Goal: Information Seeking & Learning: Find specific fact

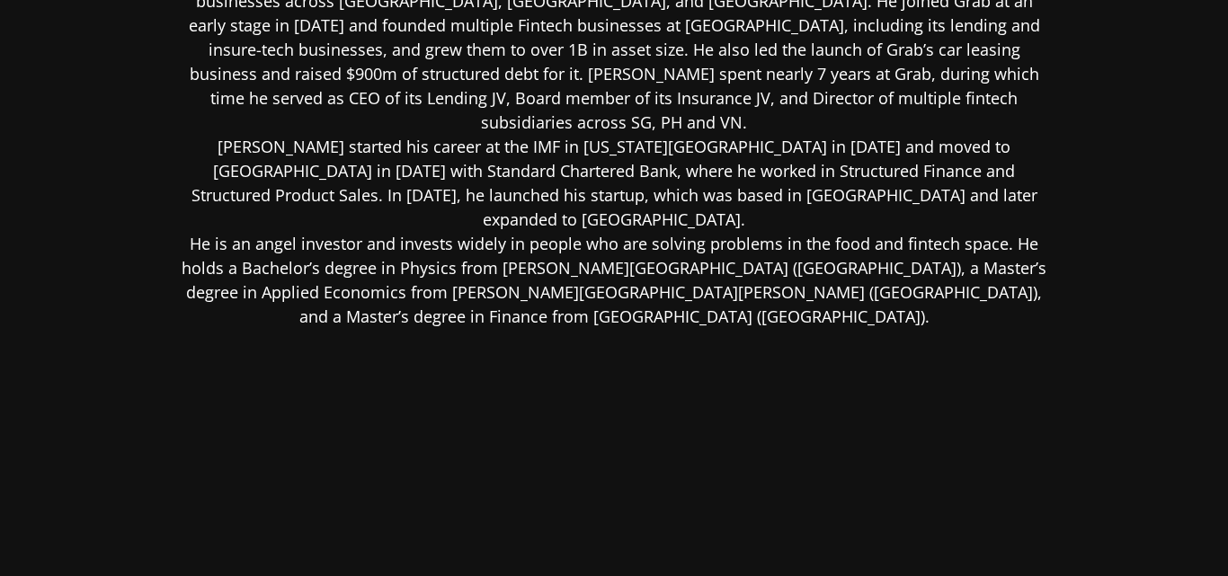
scroll to position [630, 0]
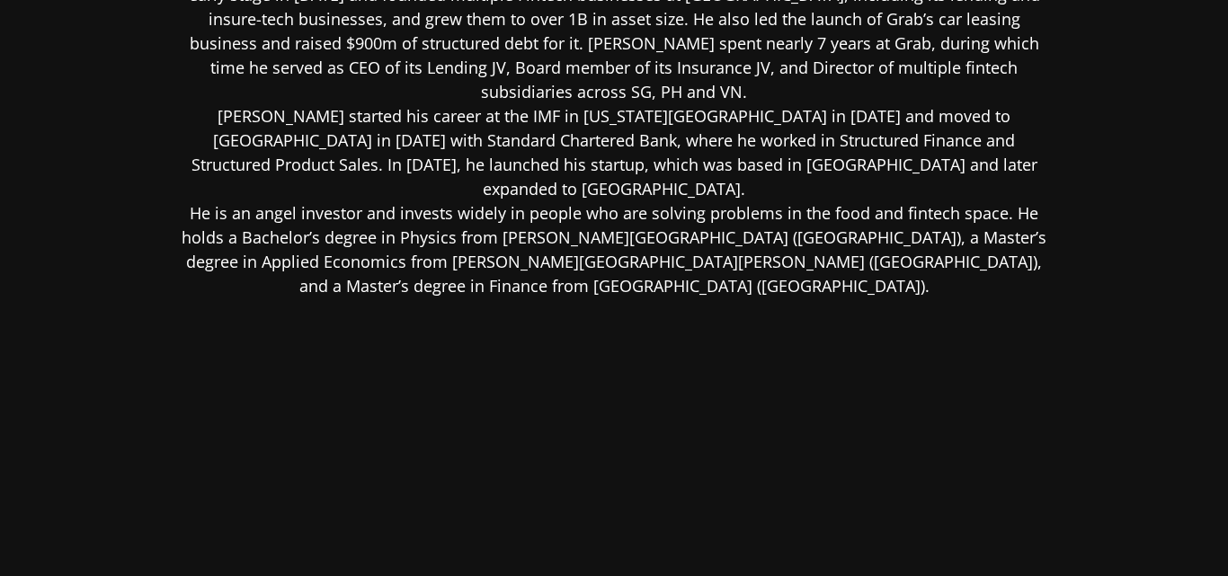
click at [488, 318] on div "Ankur is the Group President of JULO, where he is responsible for corporate dev…" at bounding box center [614, 234] width 874 height 697
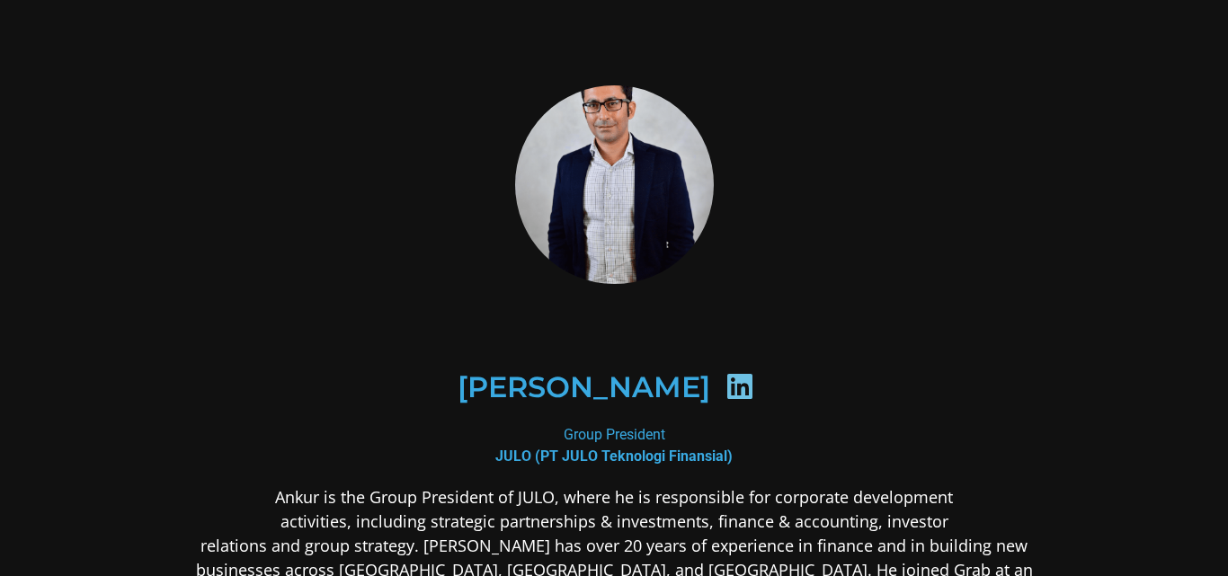
scroll to position [0, 0]
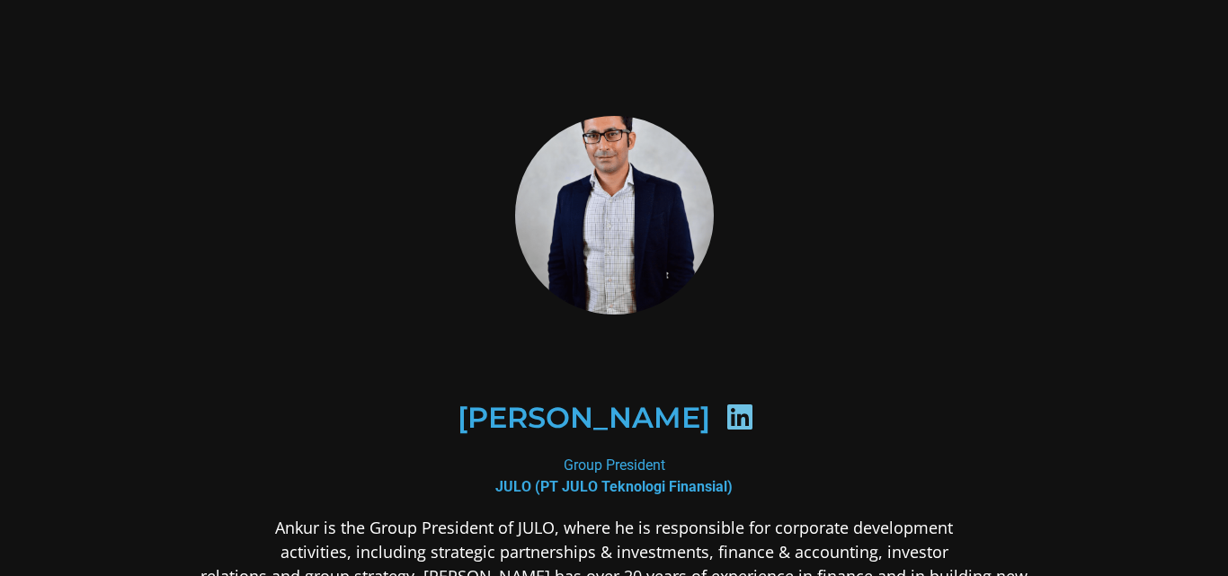
click at [367, 295] on div at bounding box center [614, 216] width 874 height 298
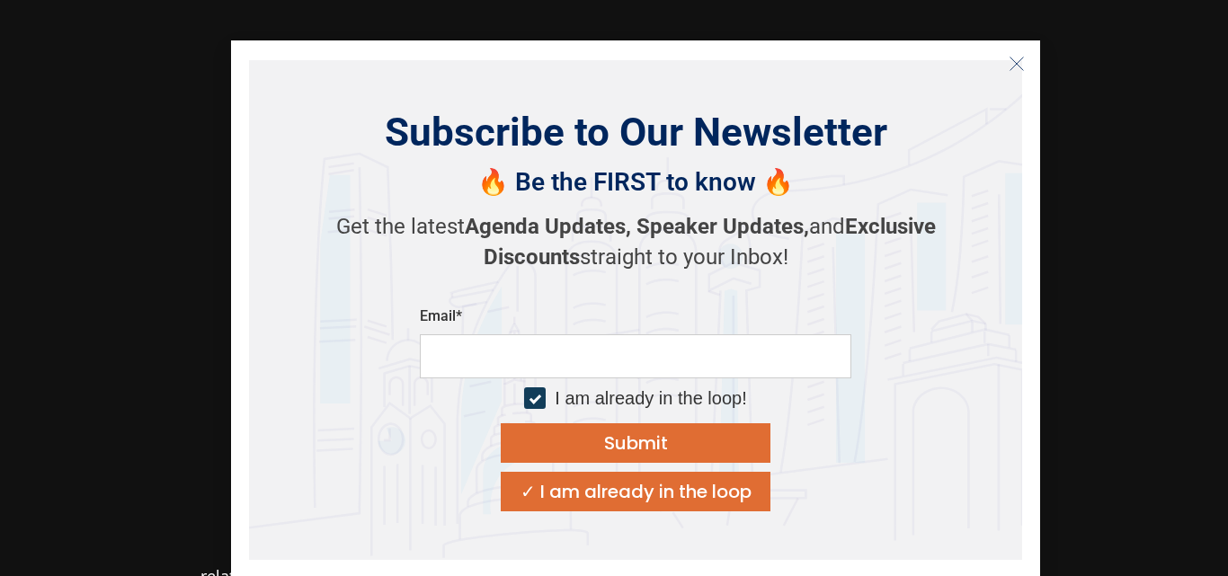
drag, startPoint x: 1016, startPoint y: 63, endPoint x: 1000, endPoint y: 63, distance: 16.2
click at [1014, 63] on icon "Close" at bounding box center [1017, 64] width 16 height 16
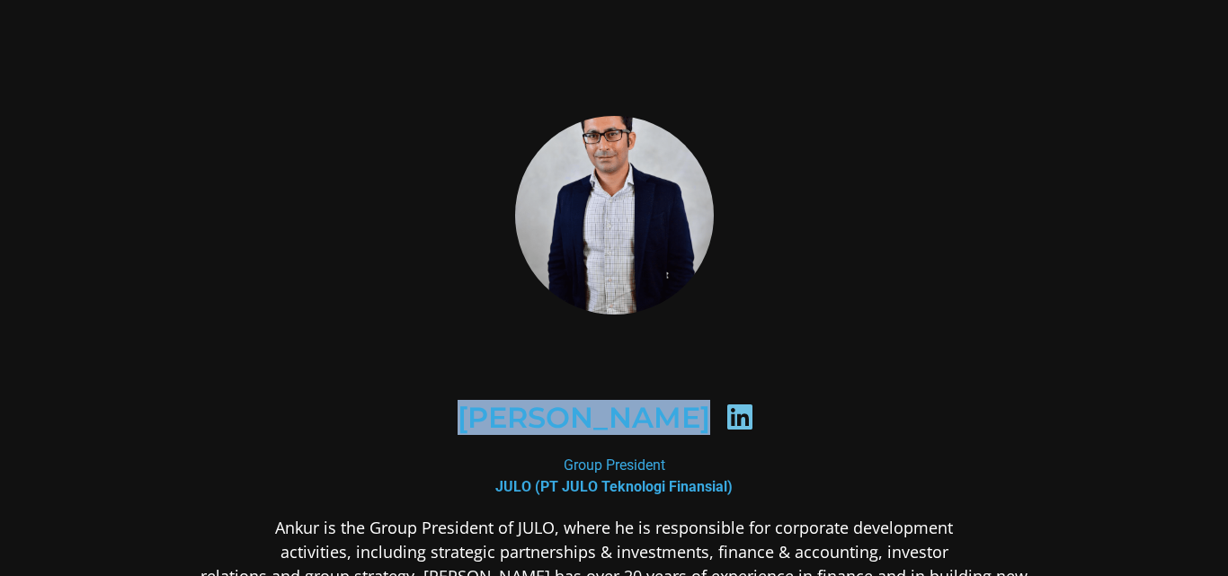
drag, startPoint x: 458, startPoint y: 417, endPoint x: 694, endPoint y: 416, distance: 235.5
click at [694, 416] on div "[PERSON_NAME]" at bounding box center [614, 418] width 786 height 93
copy div "[PERSON_NAME]"
click at [499, 338] on div "[PERSON_NAME]" at bounding box center [614, 418] width 874 height 180
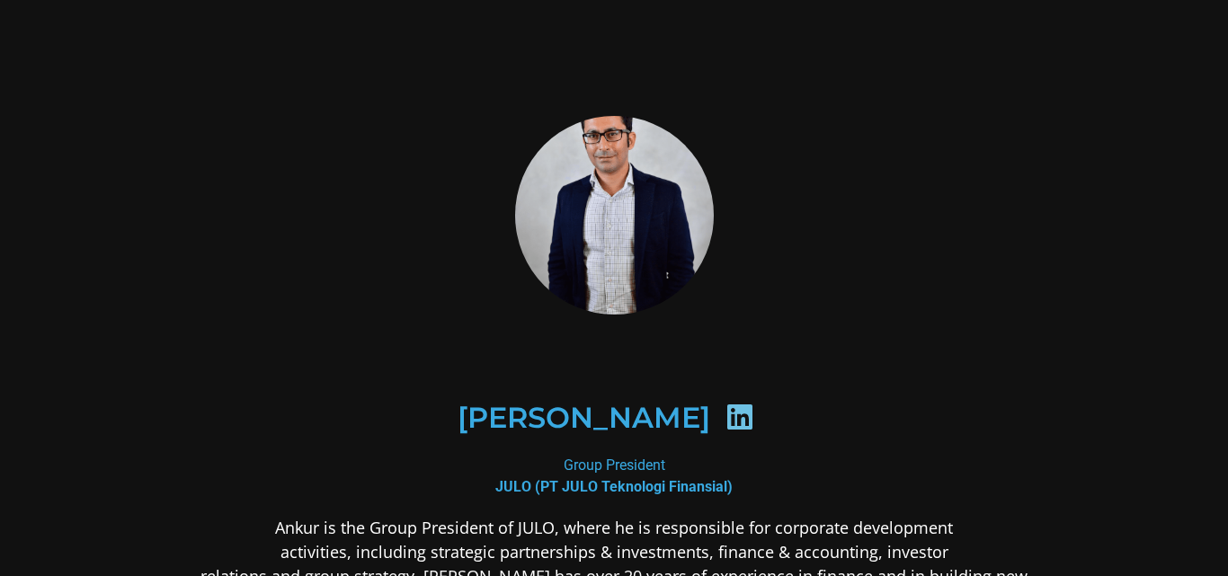
click at [725, 419] on icon at bounding box center [739, 417] width 29 height 29
click at [725, 416] on icon at bounding box center [739, 417] width 29 height 29
click at [790, 293] on div at bounding box center [614, 216] width 874 height 298
click at [852, 347] on div "[PERSON_NAME]" at bounding box center [614, 418] width 874 height 180
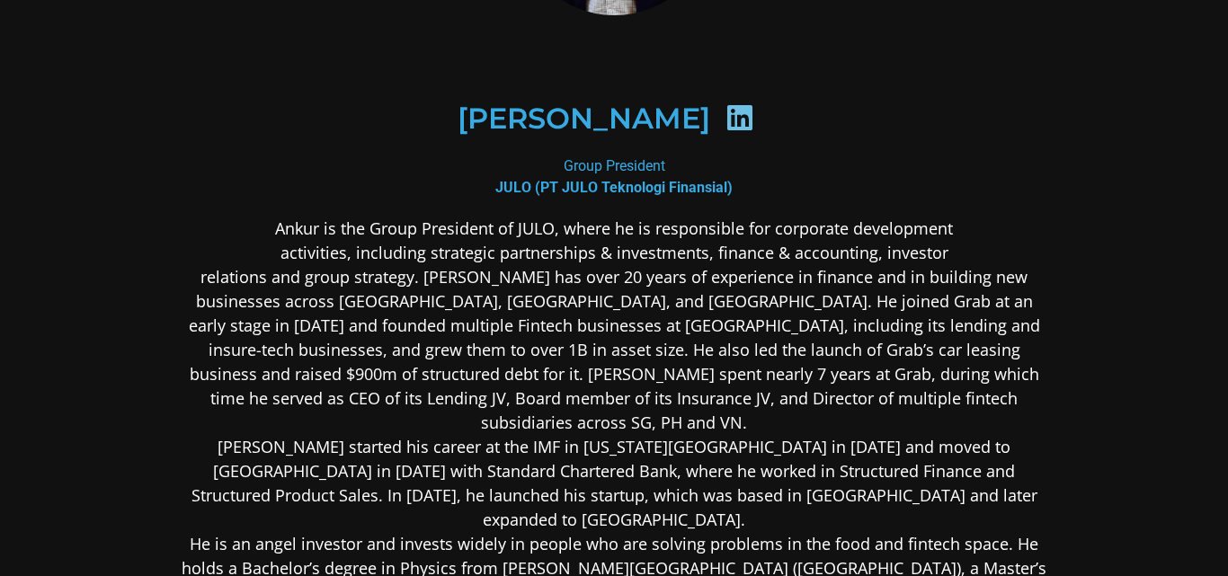
click at [794, 440] on p "Ankur is the Group President of JULO, where he is responsible for corporate dev…" at bounding box center [614, 423] width 874 height 413
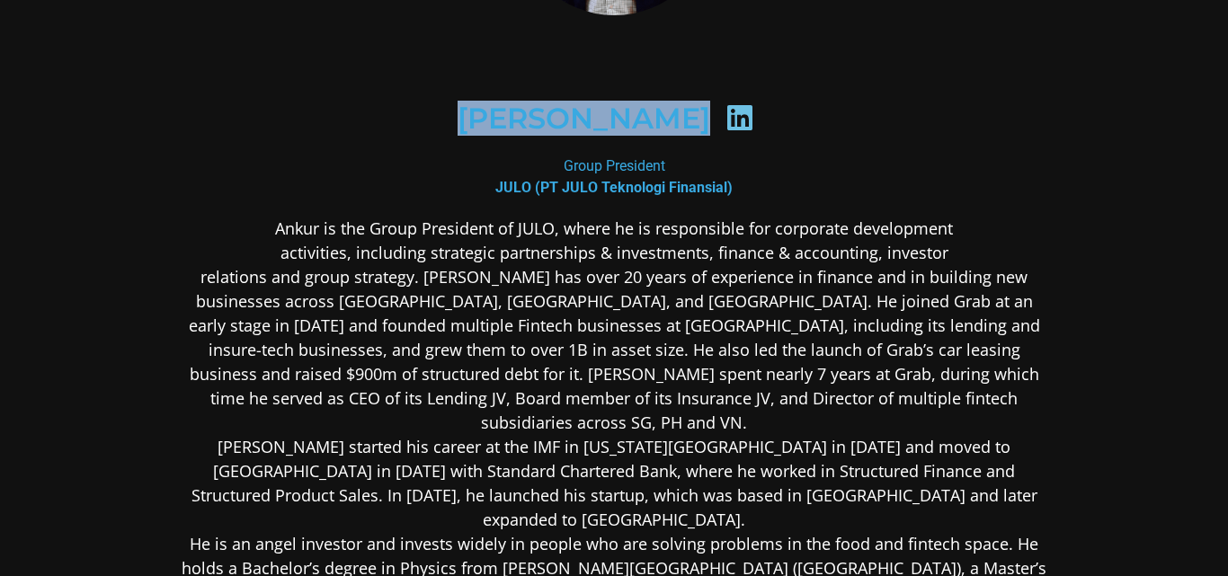
drag, startPoint x: 456, startPoint y: 111, endPoint x: 696, endPoint y: 131, distance: 240.8
click at [696, 131] on div "[PERSON_NAME]" at bounding box center [614, 119] width 786 height 93
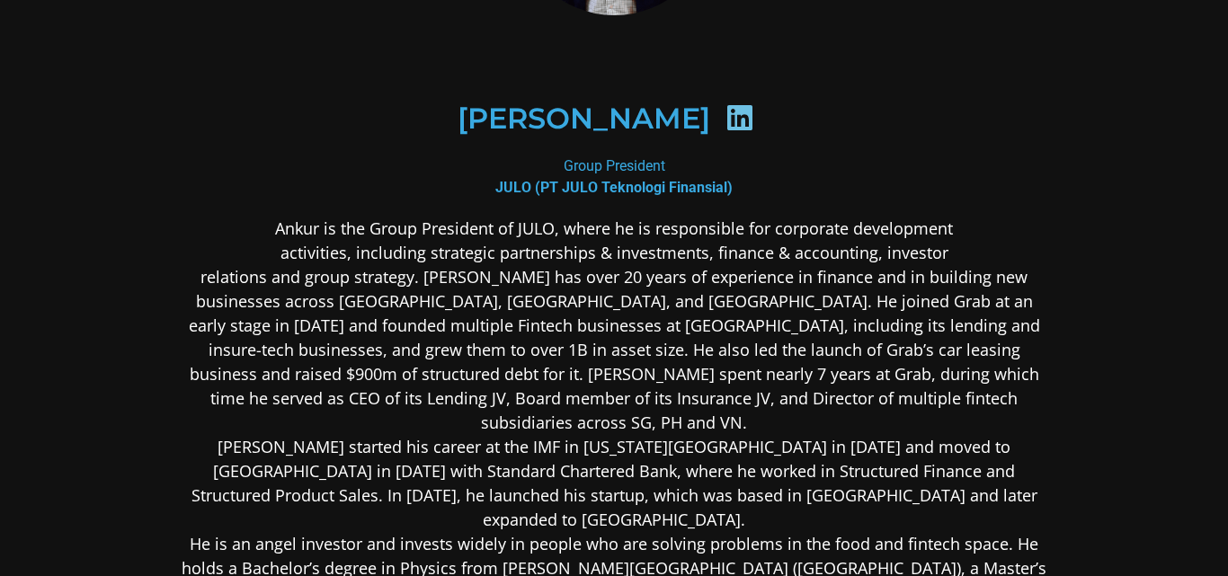
click at [490, 255] on p "Ankur is the Group President of JULO, where he is responsible for corporate dev…" at bounding box center [614, 423] width 874 height 413
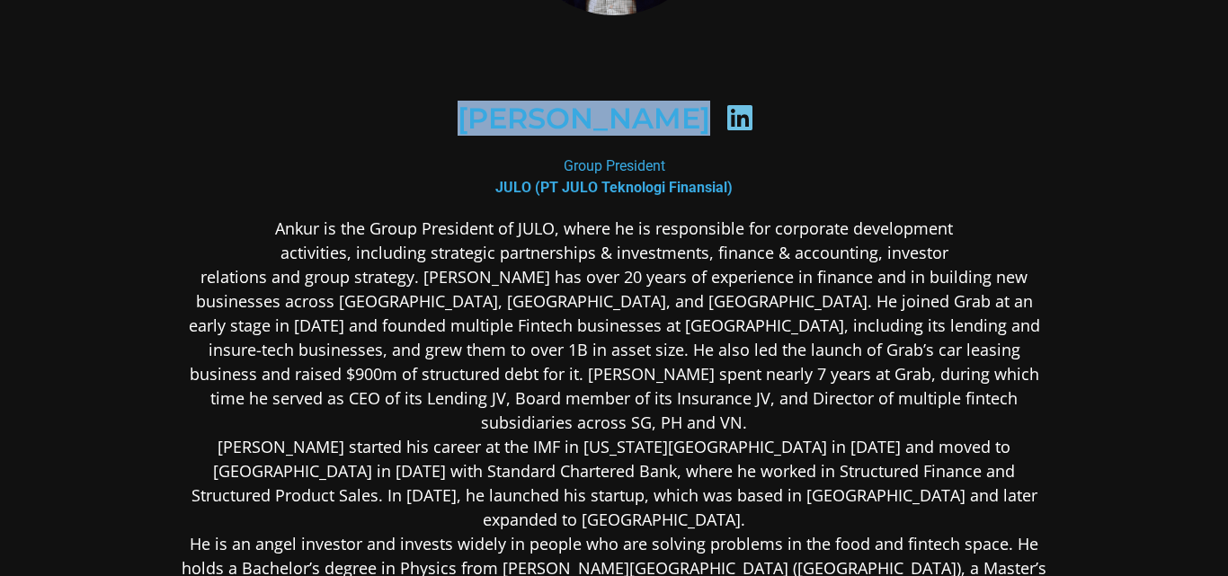
drag, startPoint x: 458, startPoint y: 120, endPoint x: 696, endPoint y: 120, distance: 238.2
click at [696, 120] on div "[PERSON_NAME]" at bounding box center [614, 119] width 786 height 93
copy div "[PERSON_NAME]"
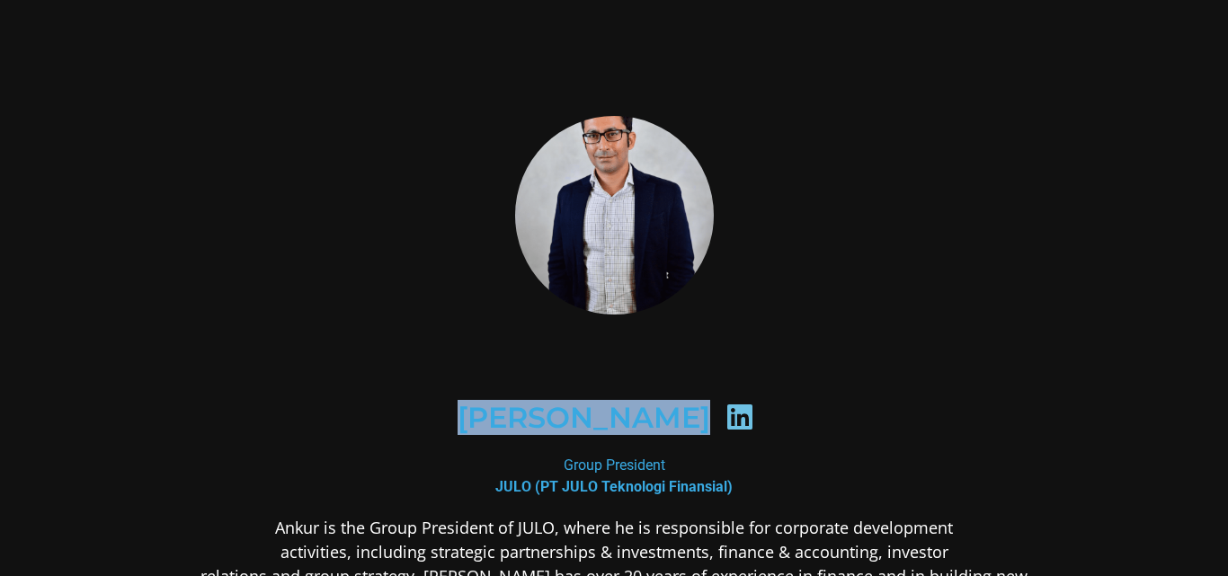
click at [372, 296] on div at bounding box center [614, 216] width 874 height 298
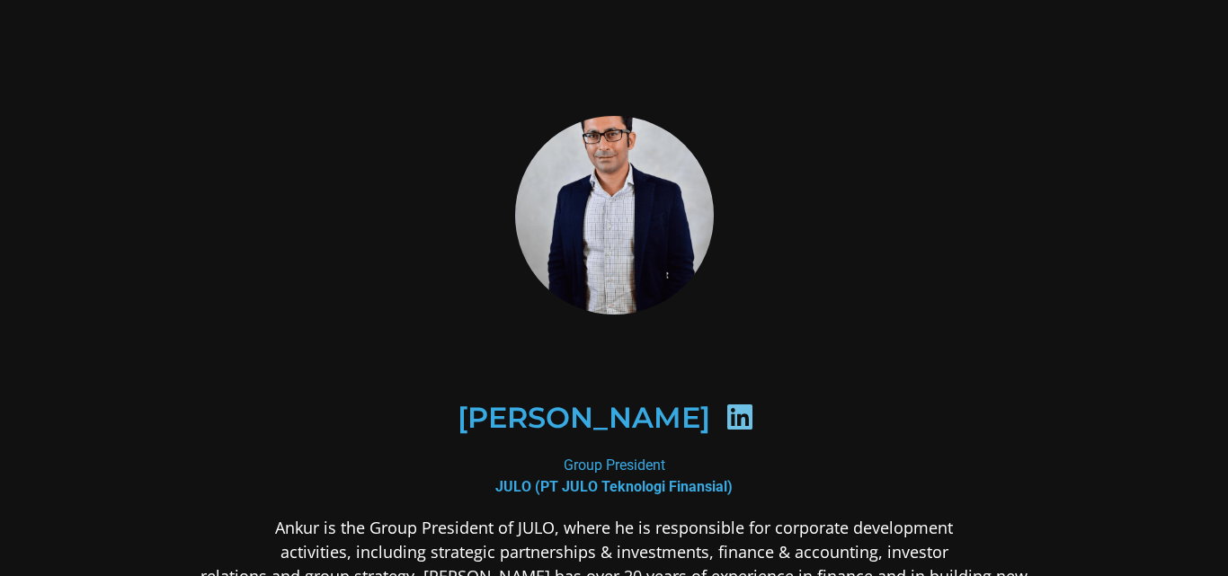
scroll to position [150, 0]
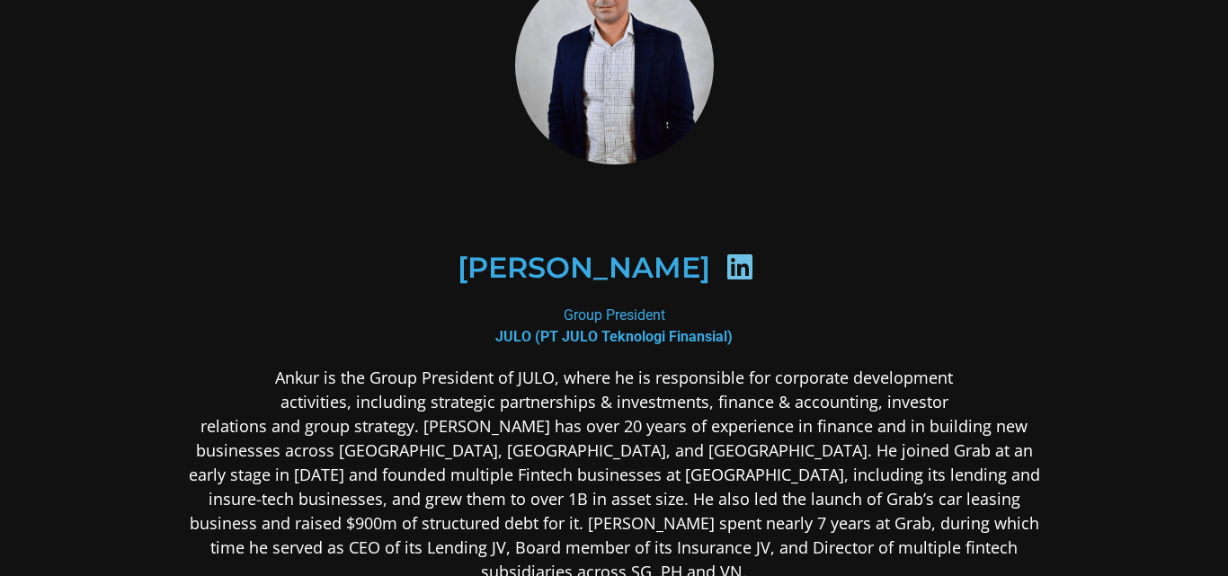
click at [727, 446] on p "Ankur is the Group President of JULO, where he is responsible for corporate dev…" at bounding box center [614, 572] width 874 height 413
click at [537, 406] on p "Ankur is the Group President of JULO, where he is responsible for corporate dev…" at bounding box center [614, 572] width 874 height 413
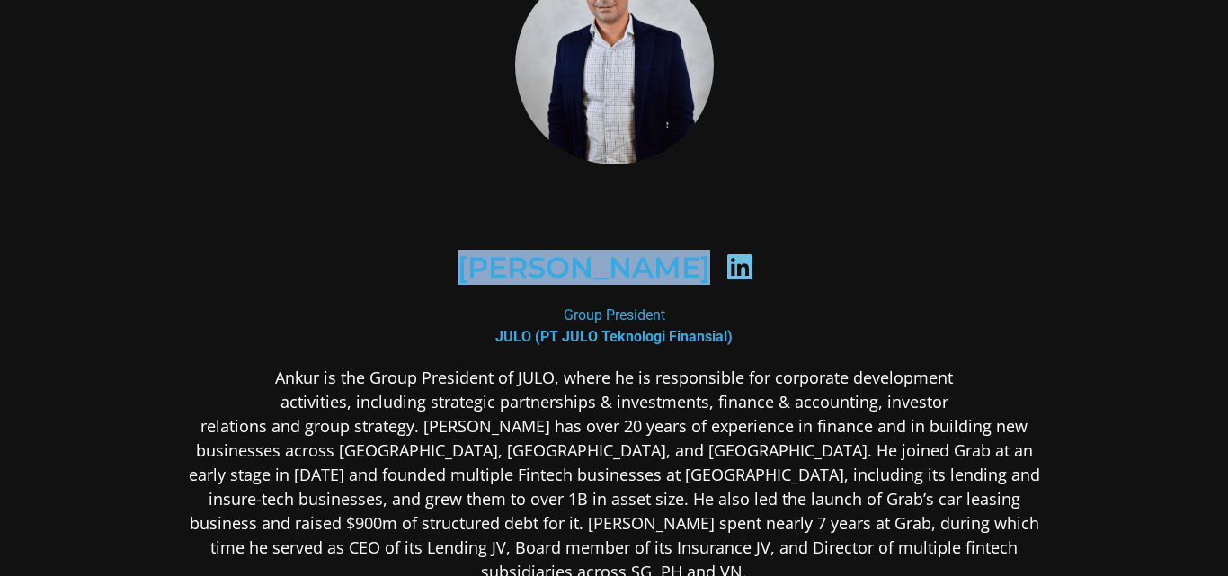
drag, startPoint x: 455, startPoint y: 266, endPoint x: 696, endPoint y: 264, distance: 240.9
click at [696, 264] on div "[PERSON_NAME]" at bounding box center [614, 268] width 786 height 93
copy div "[PERSON_NAME]"
drag, startPoint x: 535, startPoint y: 174, endPoint x: 563, endPoint y: 324, distance: 152.7
click at [536, 173] on img at bounding box center [614, 65] width 199 height 298
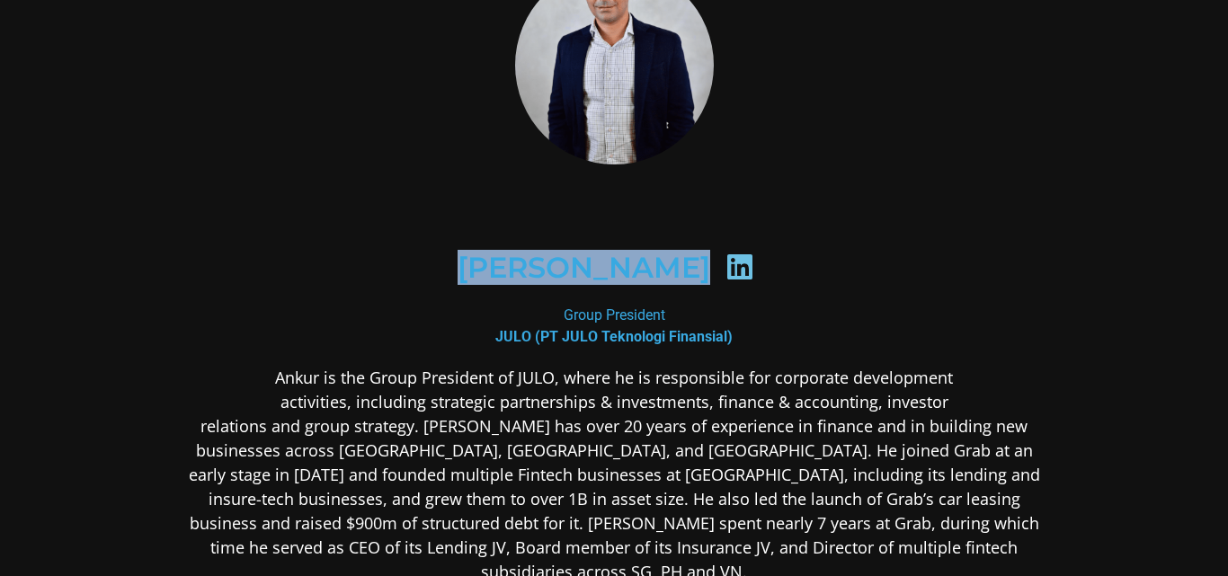
drag, startPoint x: 548, startPoint y: 310, endPoint x: 680, endPoint y: 310, distance: 131.2
click at [680, 310] on div "Group President [PERSON_NAME] (PT [PERSON_NAME] Teknologi Finansial)" at bounding box center [614, 326] width 874 height 43
copy div "Group President"
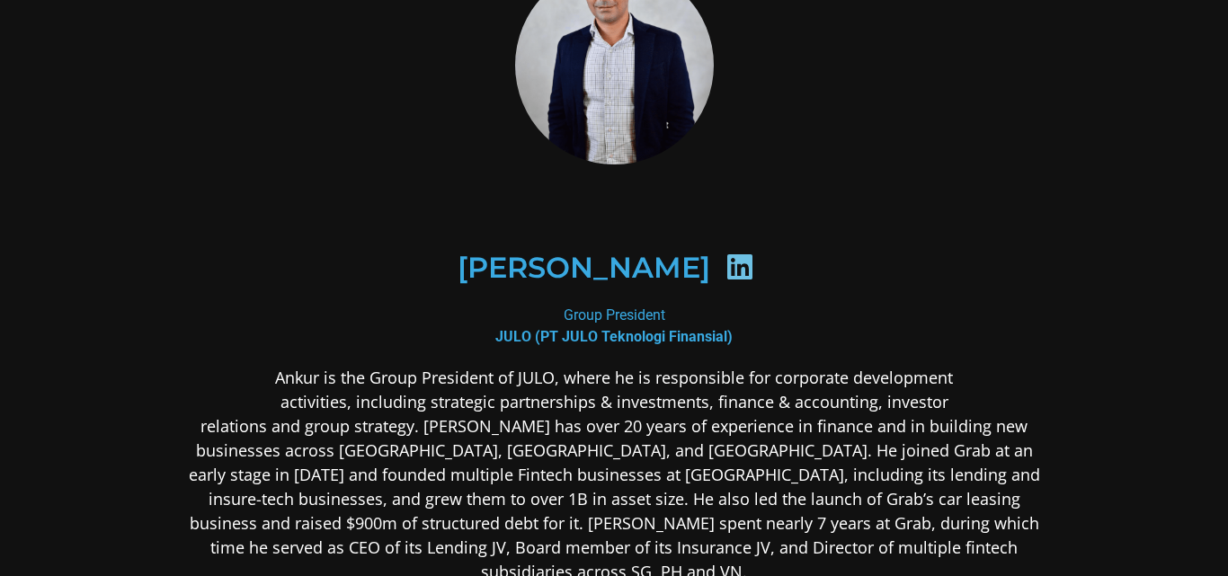
click at [311, 311] on div "Group President [PERSON_NAME] (PT [PERSON_NAME] Teknologi Finansial)" at bounding box center [614, 326] width 874 height 43
drag, startPoint x: 535, startPoint y: 330, endPoint x: 718, endPoint y: 335, distance: 183.4
click at [718, 335] on b "JULO (PT JULO Teknologi Finansial)" at bounding box center [613, 336] width 237 height 17
copy b "PT JULO Teknologi Finansial"
click at [299, 211] on div "[PERSON_NAME]" at bounding box center [614, 268] width 874 height 180
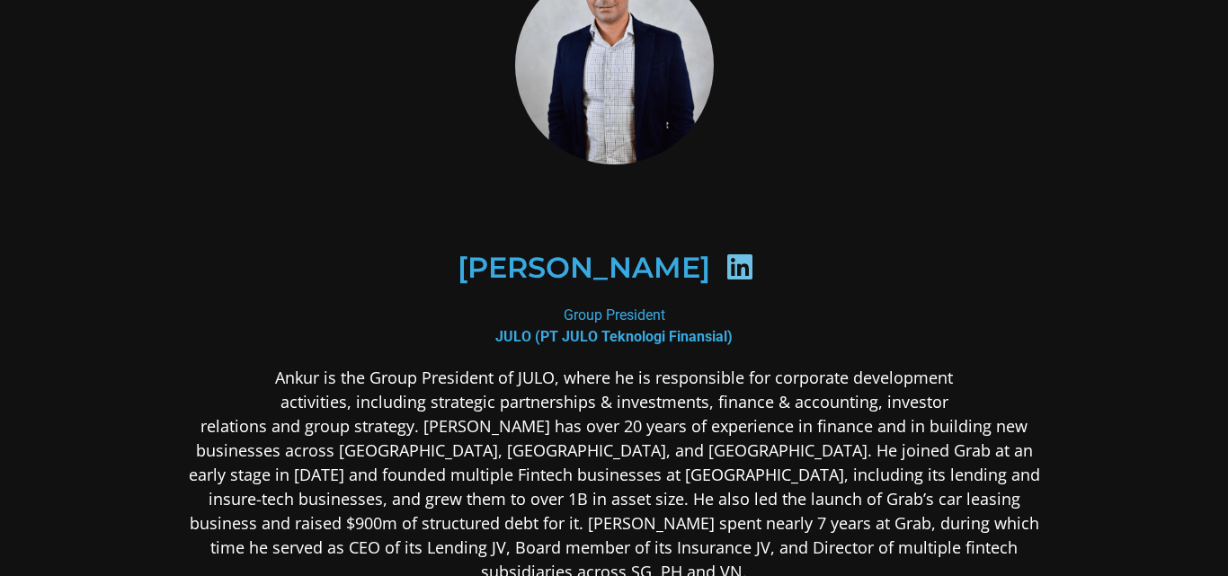
click at [384, 384] on p "Ankur is the Group President of JULO, where he is responsible for corporate dev…" at bounding box center [614, 572] width 874 height 413
click at [268, 0] on html "[PERSON_NAME] Group President [PERSON_NAME] (PT [PERSON_NAME] Teknologi Finansi…" at bounding box center [614, 288] width 1228 height 576
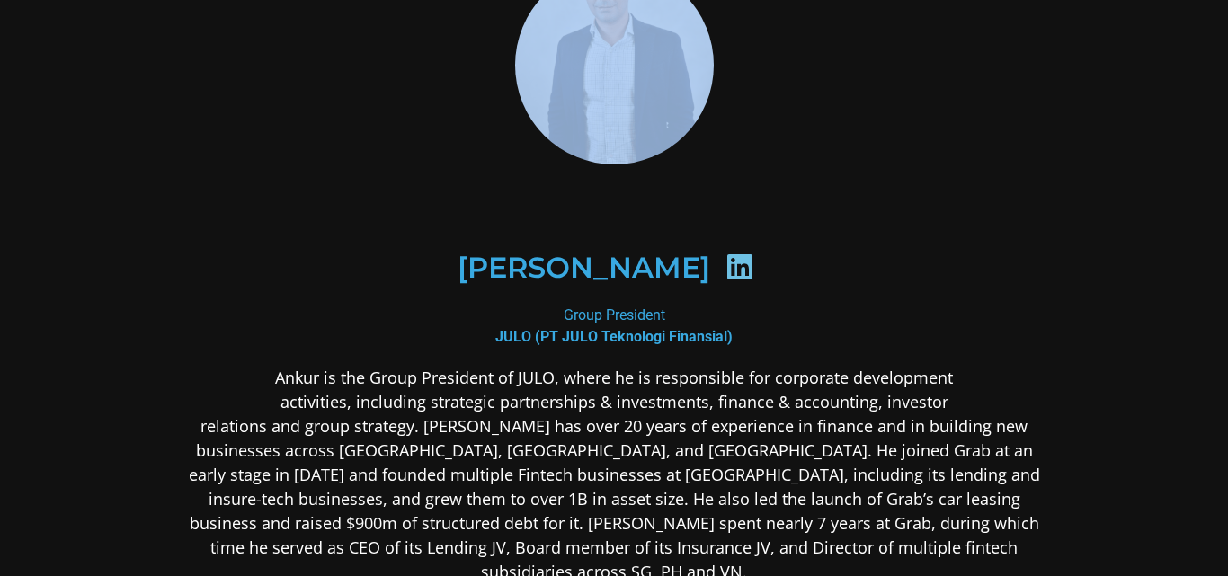
click at [237, 212] on div "[PERSON_NAME]" at bounding box center [614, 268] width 874 height 180
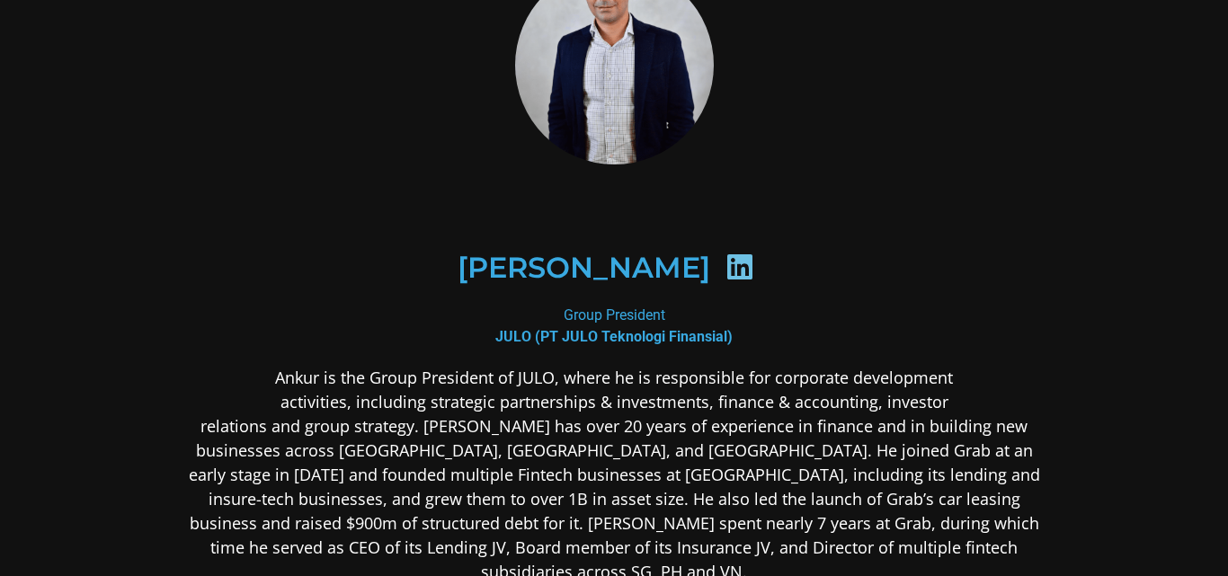
scroll to position [299, 0]
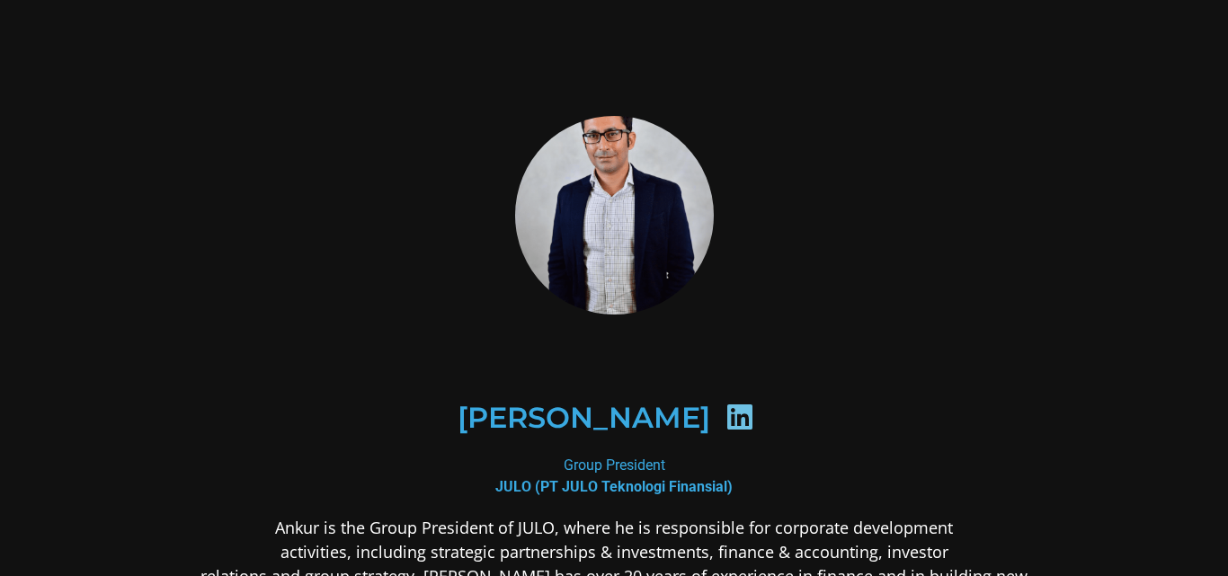
scroll to position [299, 0]
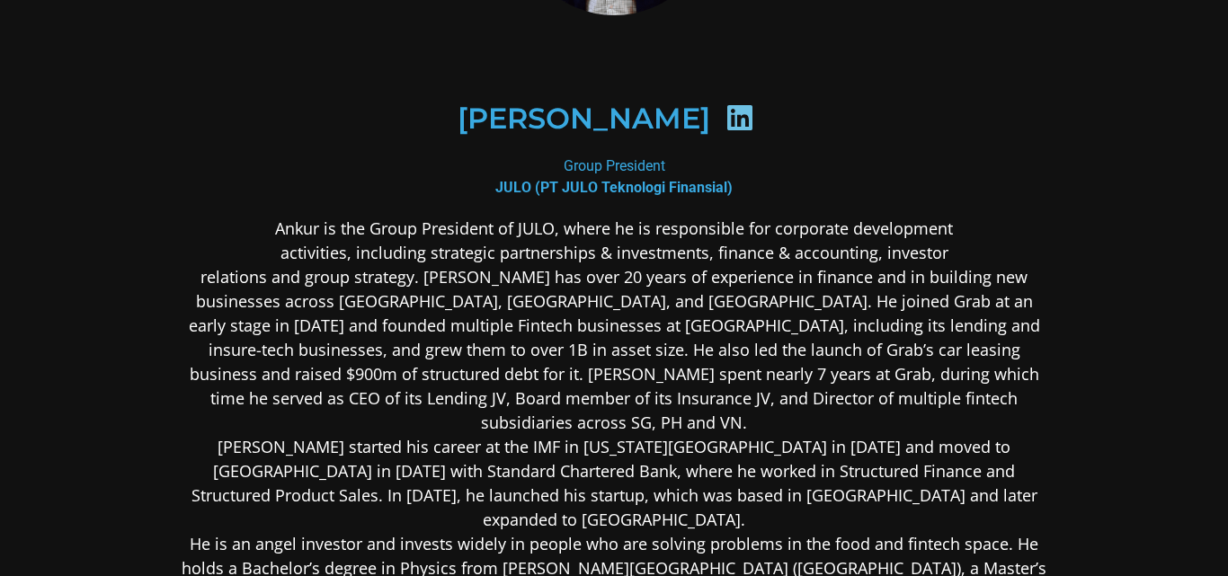
click at [417, 356] on p "Ankur is the Group President of JULO, where he is responsible for corporate dev…" at bounding box center [614, 423] width 874 height 413
